Goal: Navigation & Orientation: Find specific page/section

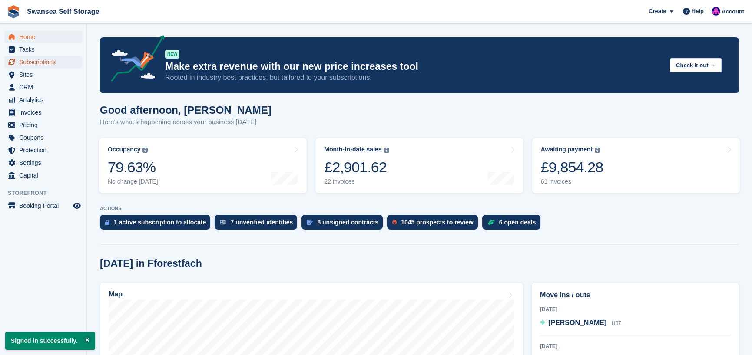
drag, startPoint x: 44, startPoint y: 60, endPoint x: 51, endPoint y: 65, distance: 7.8
click at [44, 60] on span "Subscriptions" at bounding box center [45, 62] width 52 height 12
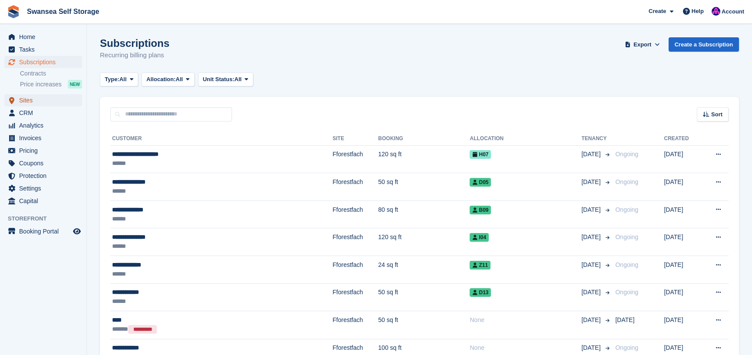
click at [37, 101] on span "Sites" at bounding box center [45, 100] width 52 height 12
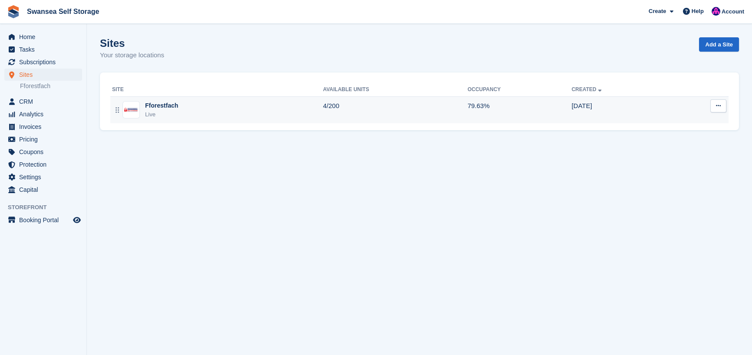
click at [157, 116] on div "Live" at bounding box center [161, 114] width 33 height 9
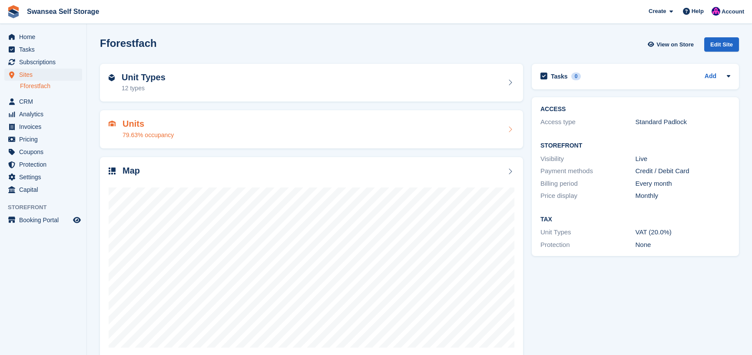
click at [146, 137] on div "79.63% occupancy" at bounding box center [148, 135] width 51 height 9
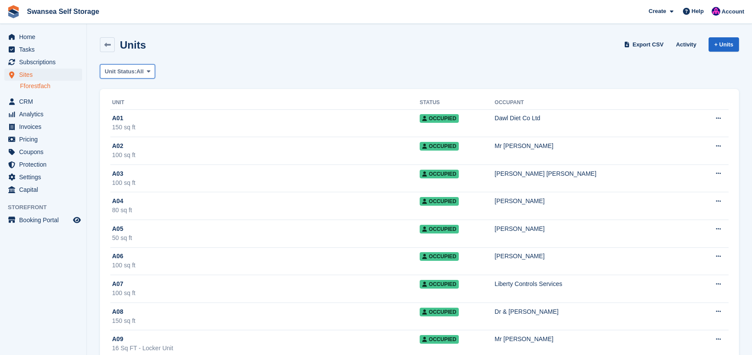
click at [122, 73] on span "Unit Status:" at bounding box center [121, 71] width 32 height 9
click at [132, 107] on link "Available" at bounding box center [142, 108] width 76 height 16
